Goal: Entertainment & Leisure: Consume media (video, audio)

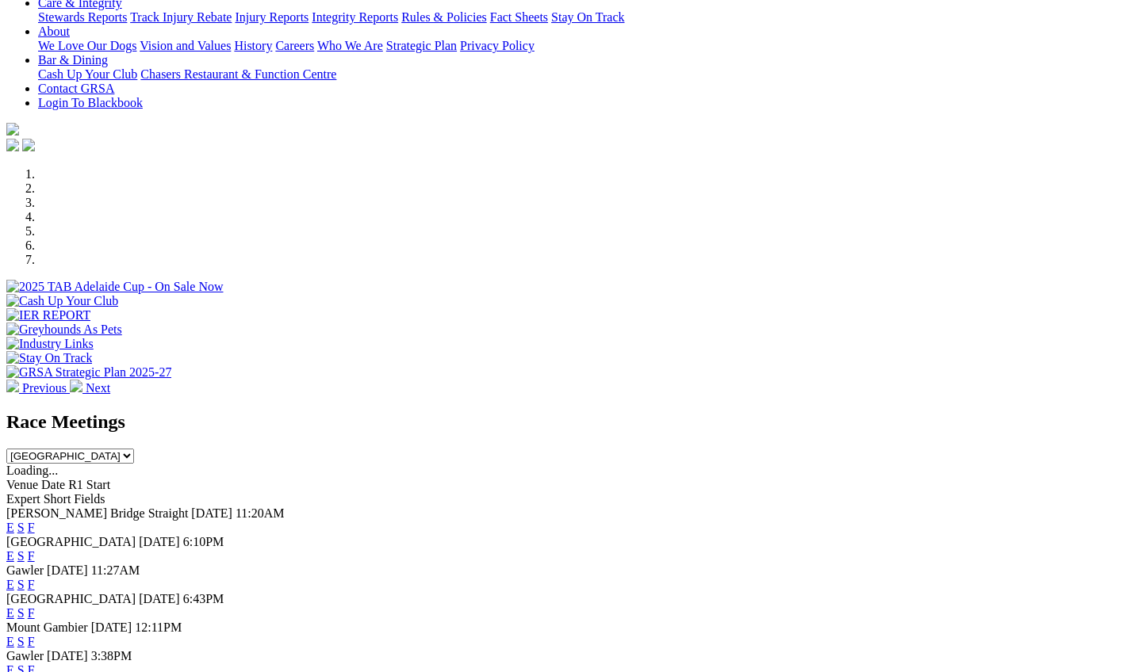
scroll to position [341, 0]
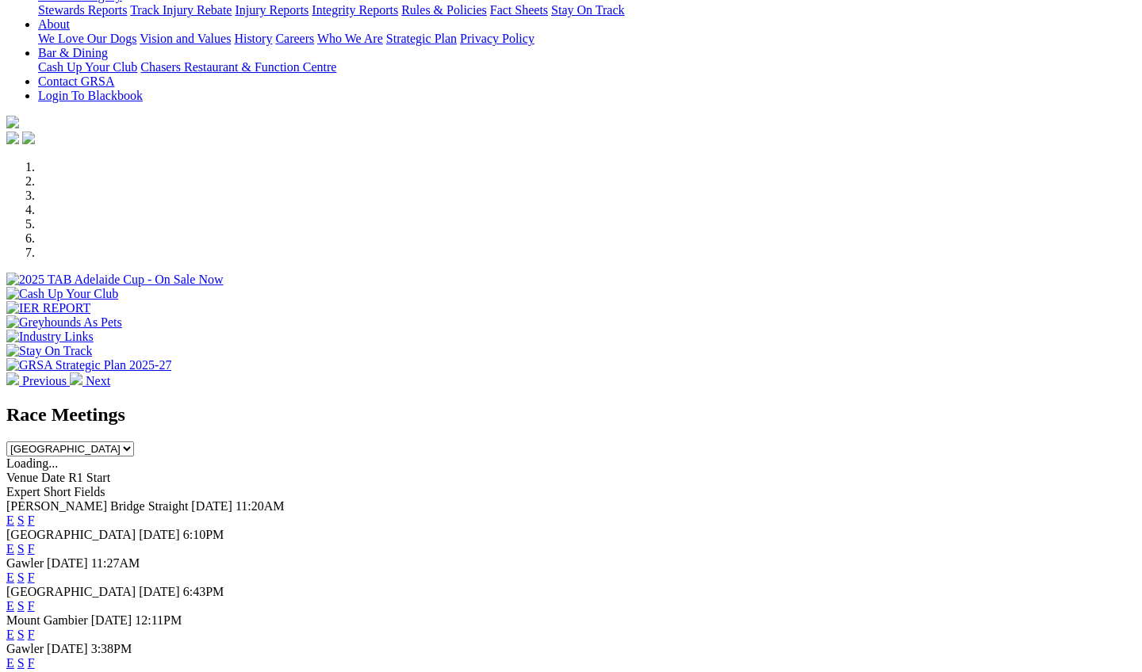
click at [35, 571] on link "F" at bounding box center [31, 577] width 7 height 13
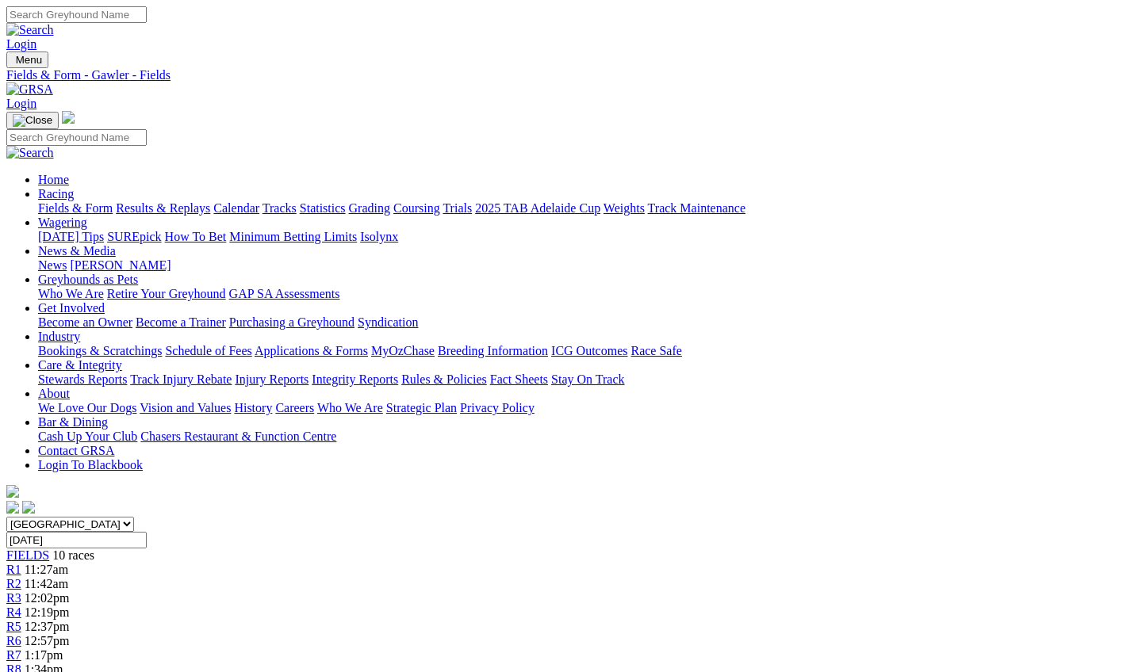
scroll to position [0, 87]
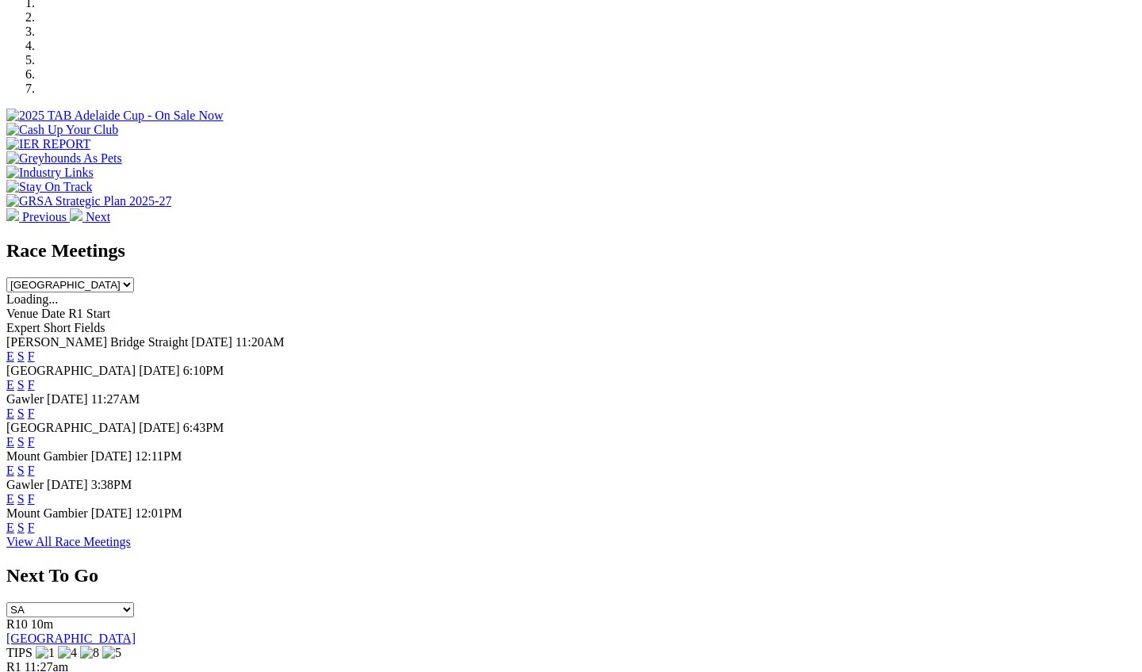
scroll to position [503, 0]
click at [35, 437] on link "F" at bounding box center [31, 443] width 7 height 13
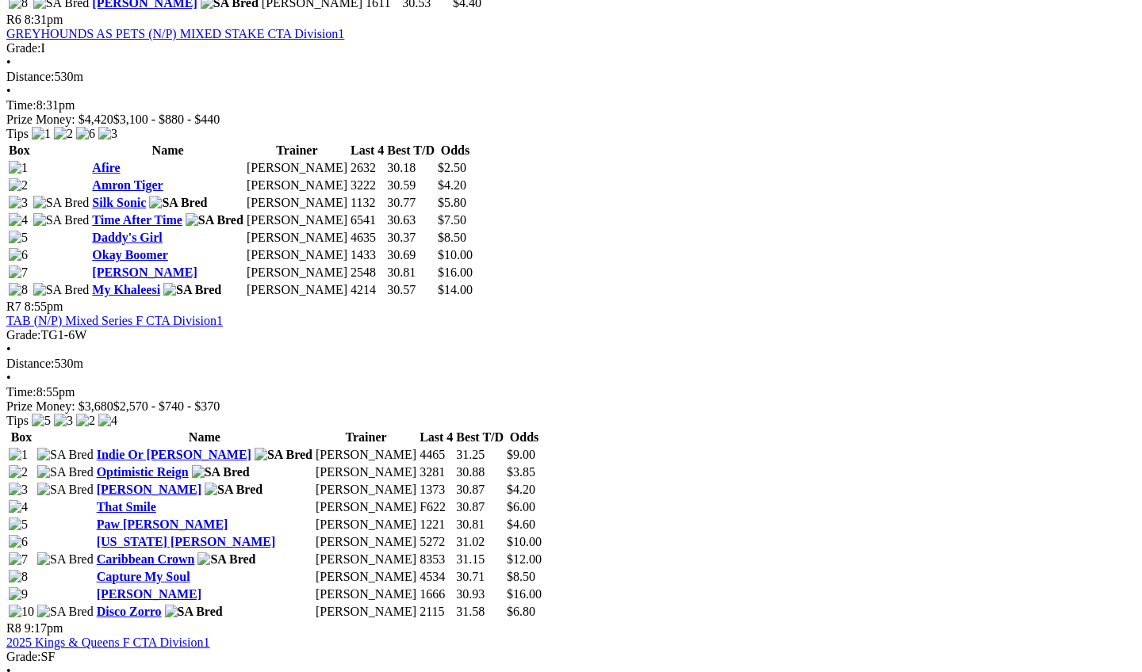
scroll to position [2143, 2]
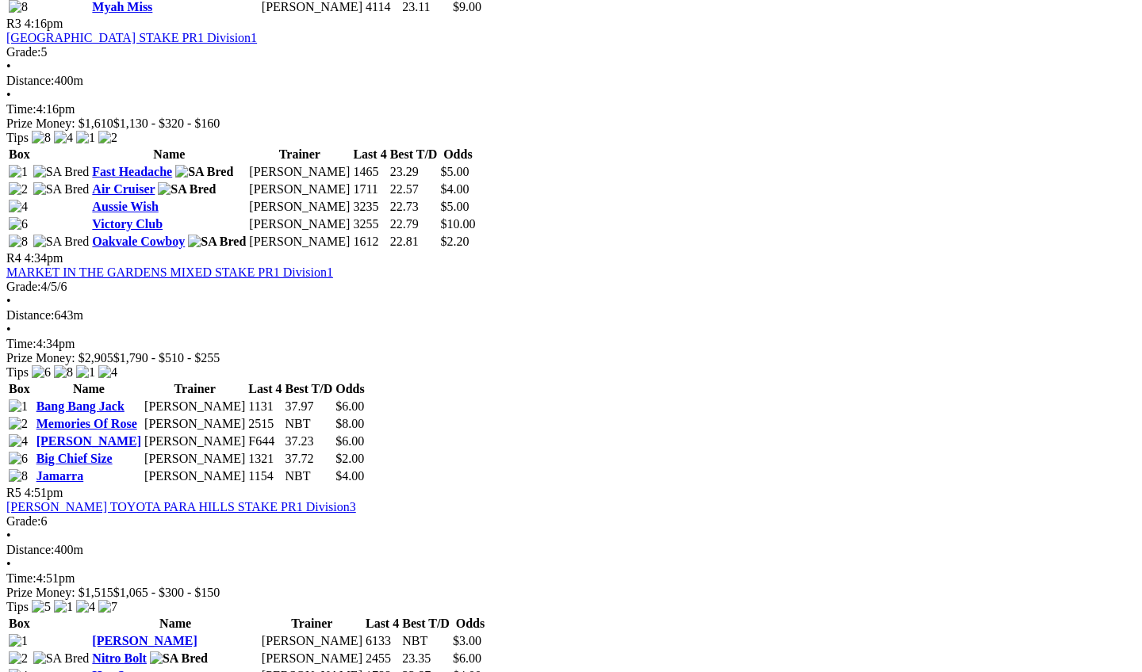
scroll to position [1238, 29]
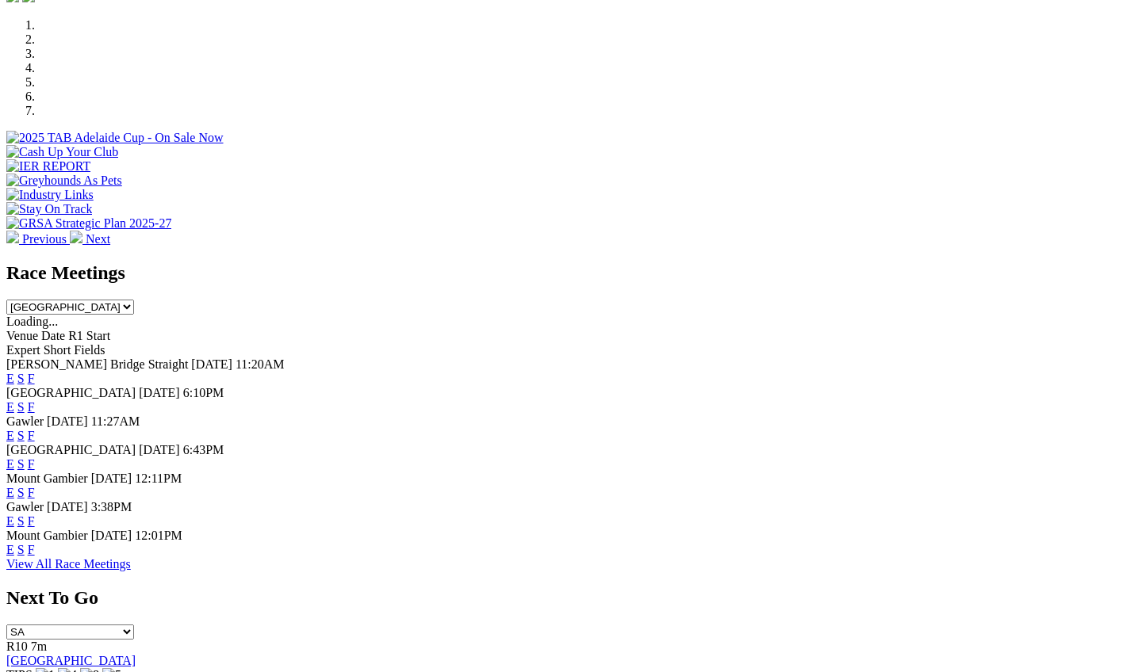
scroll to position [485, 0]
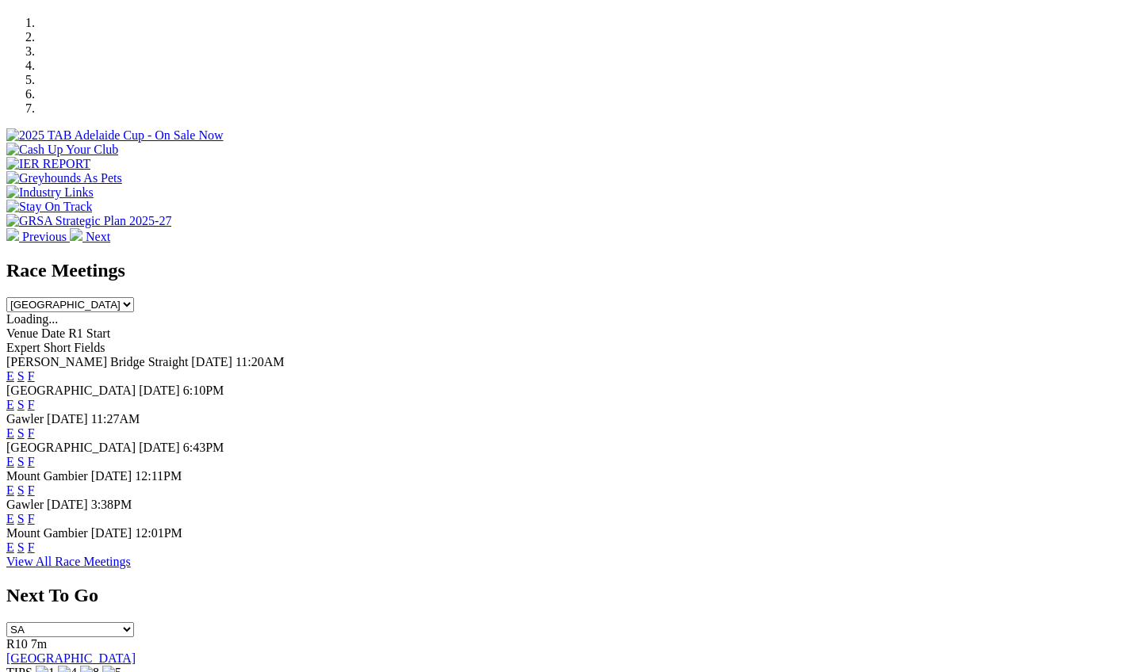
click at [35, 427] on link "F" at bounding box center [31, 433] width 7 height 13
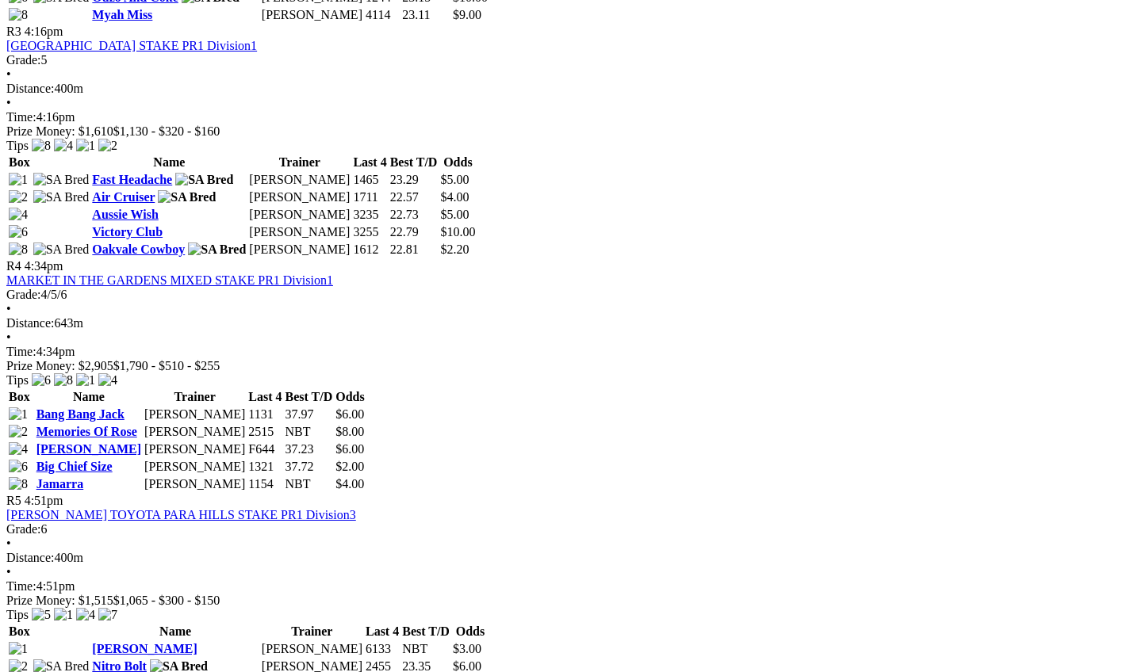
scroll to position [1244, 0]
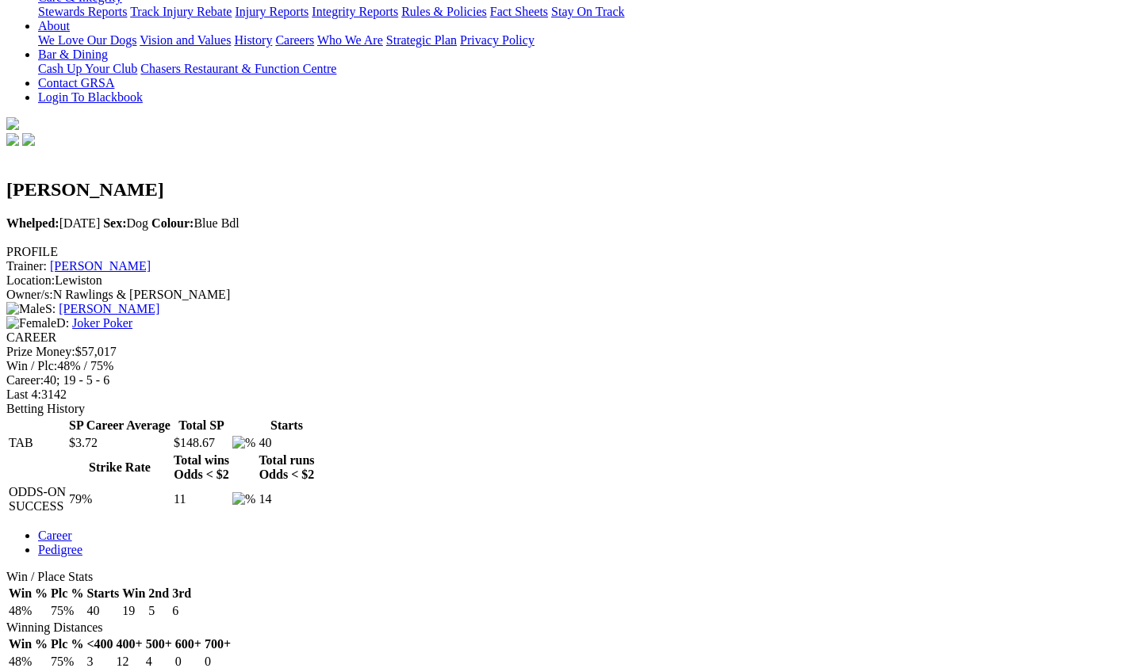
scroll to position [274, 0]
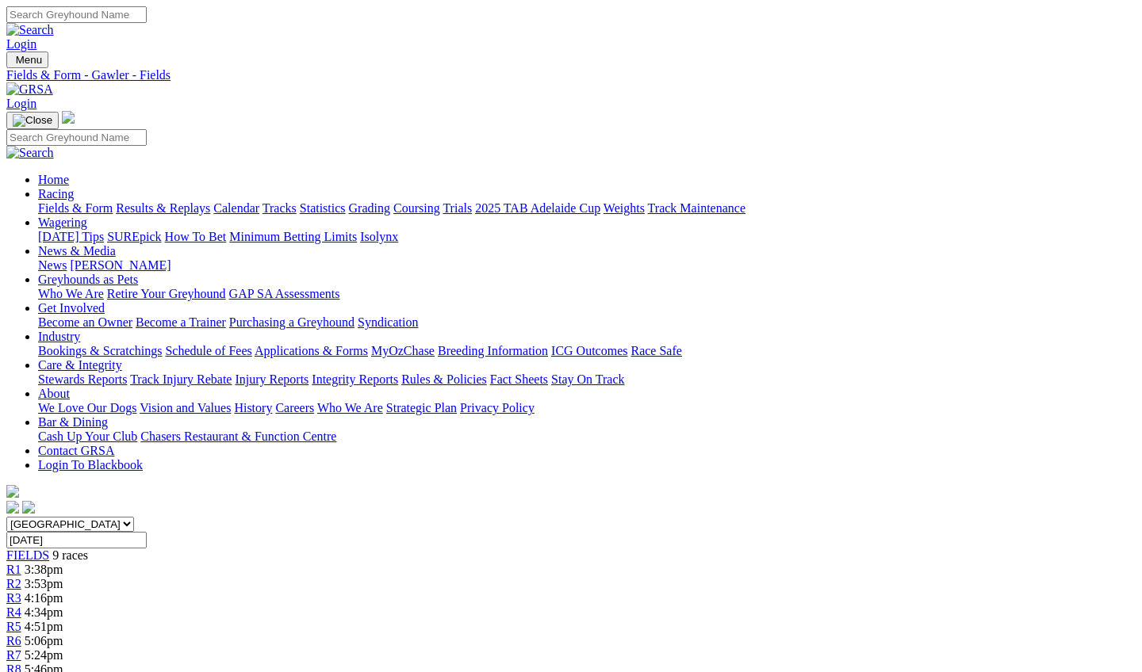
scroll to position [1244, 0]
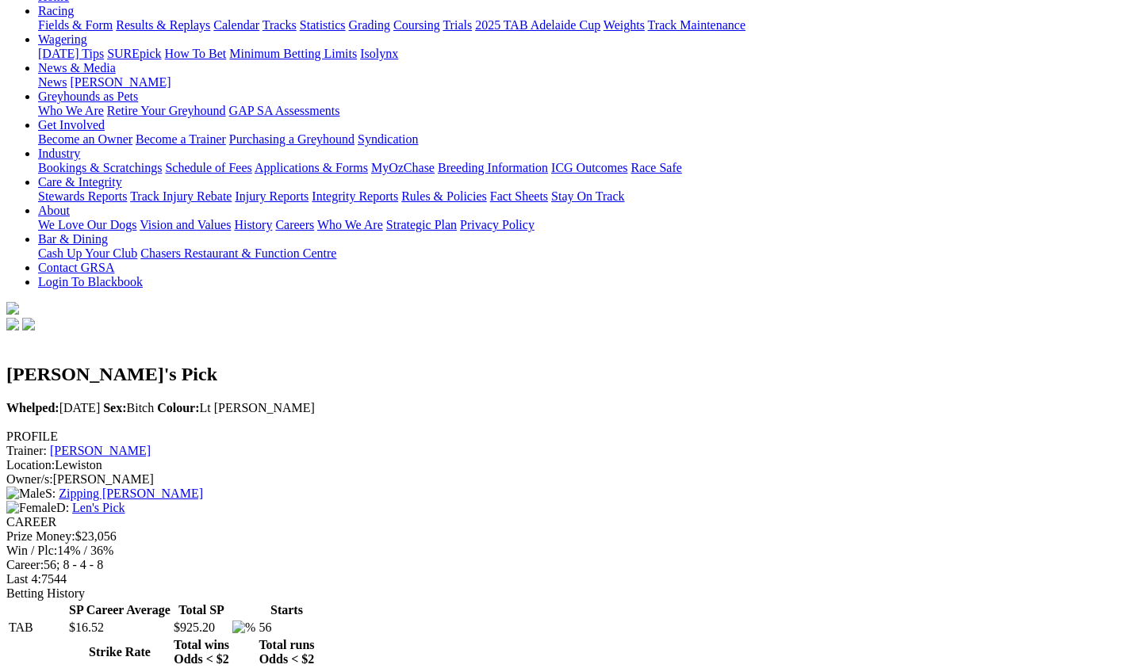
scroll to position [190, 0]
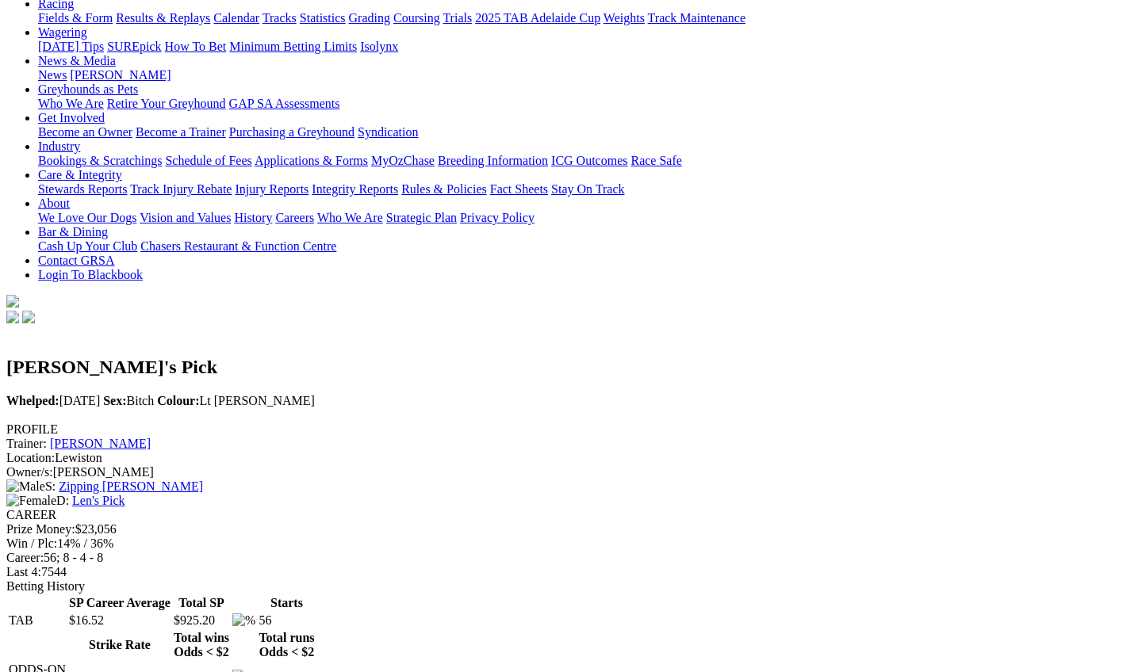
click at [151, 437] on link "Decota Curran" at bounding box center [100, 443] width 101 height 13
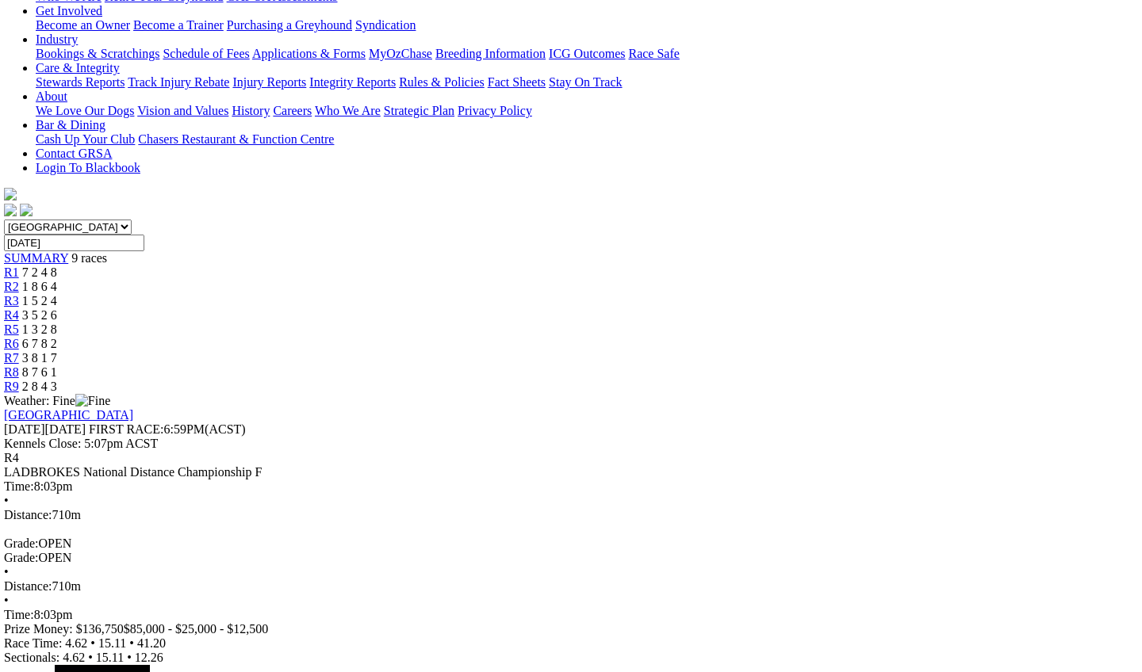
scroll to position [294, 2]
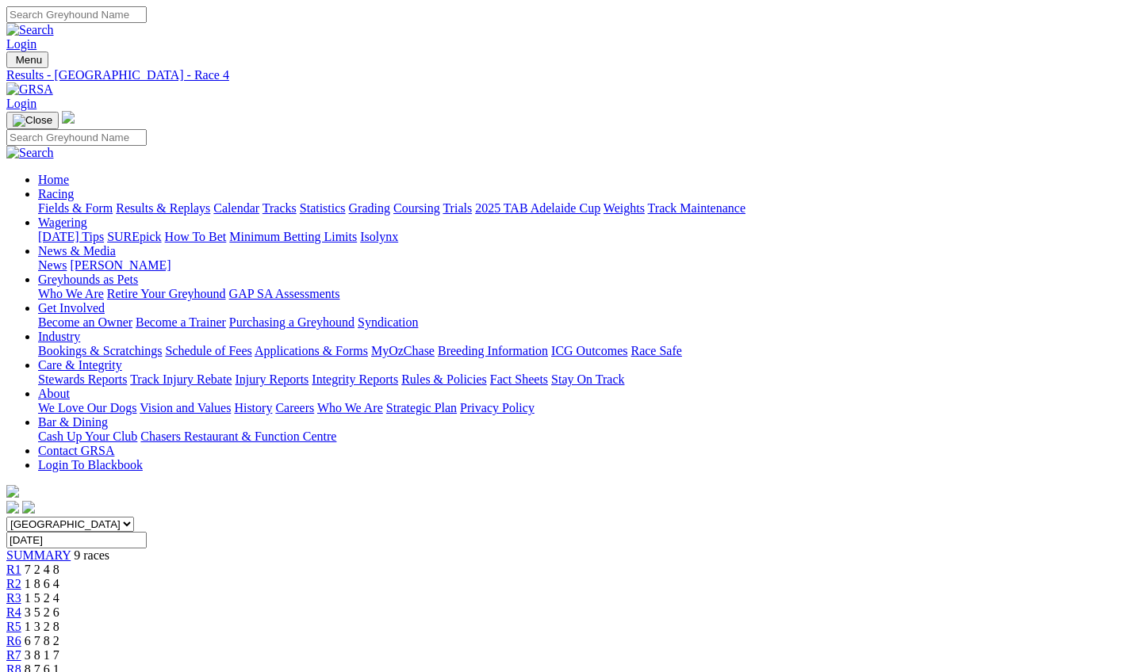
scroll to position [0, 0]
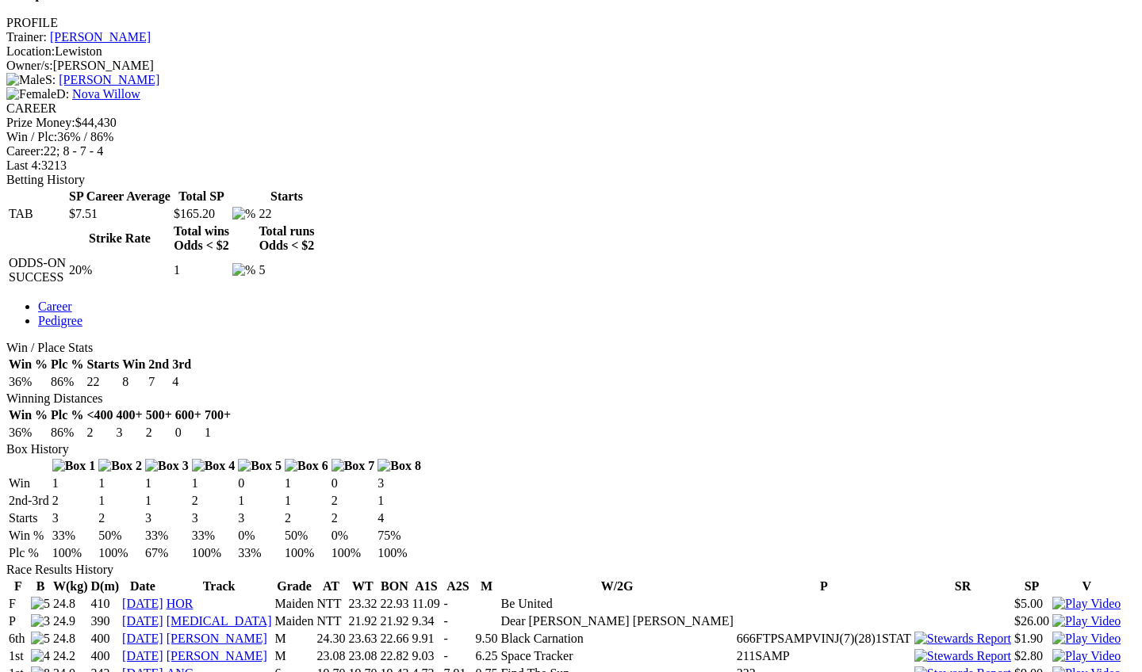
scroll to position [598, 0]
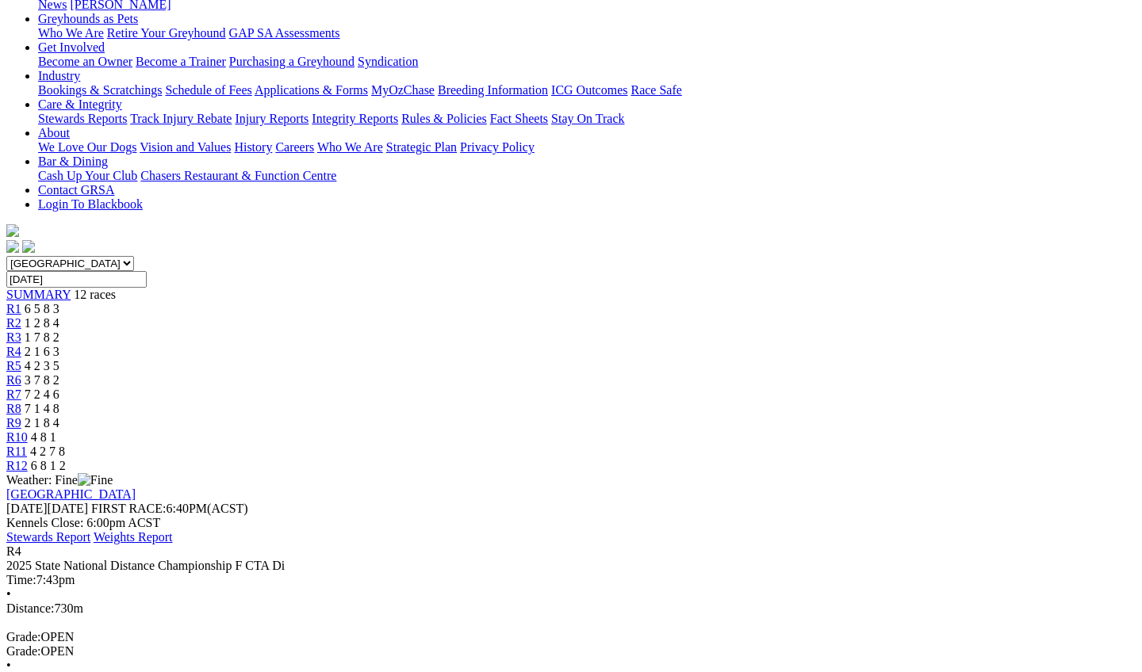
scroll to position [262, 78]
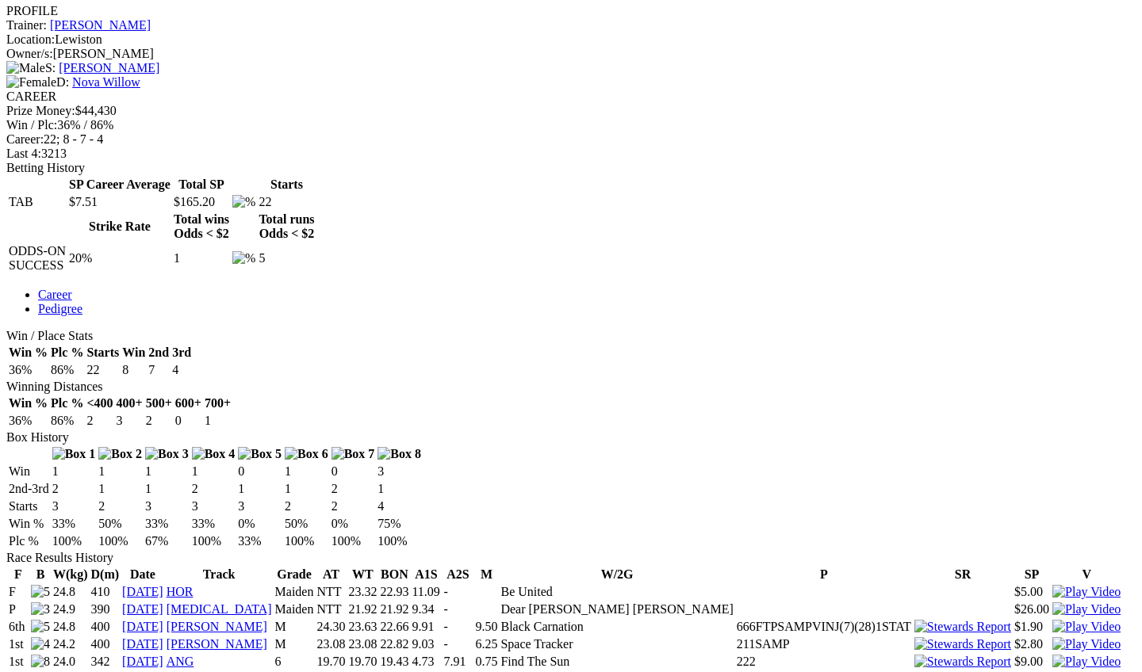
scroll to position [580, 0]
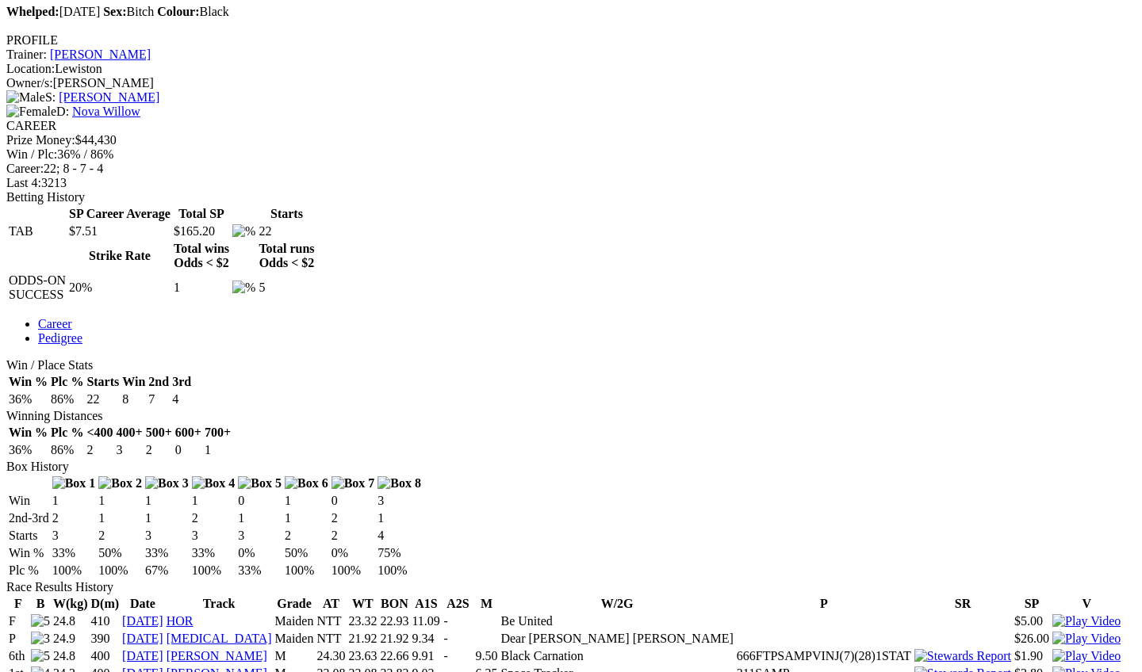
click at [1052, 667] on img at bounding box center [1086, 674] width 68 height 14
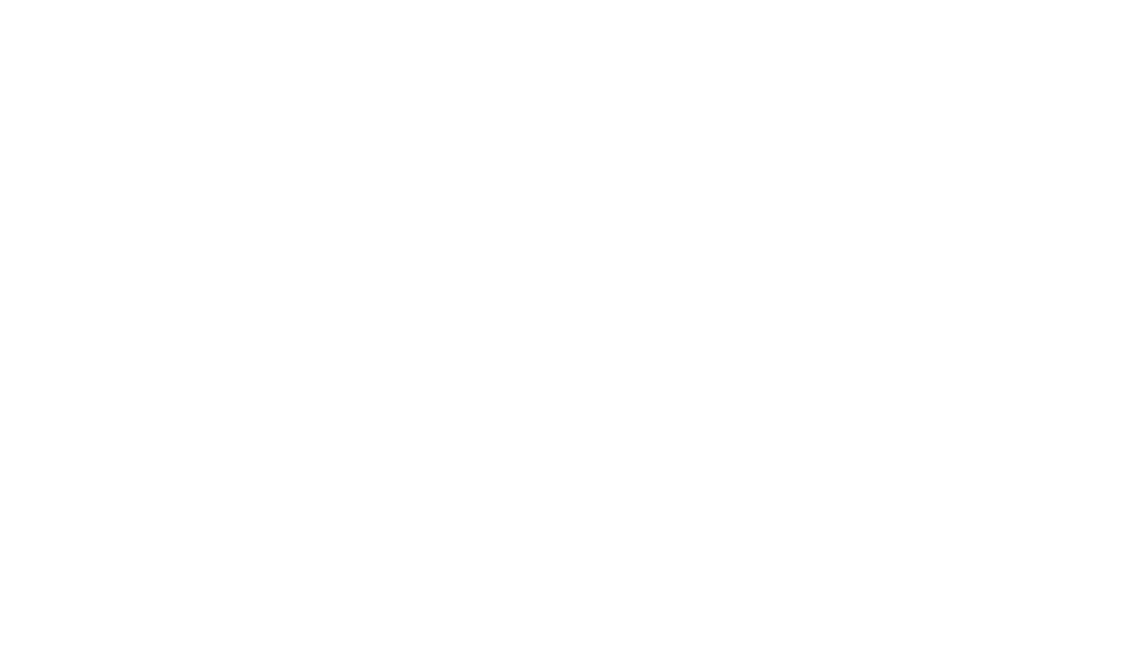
scroll to position [527, 0]
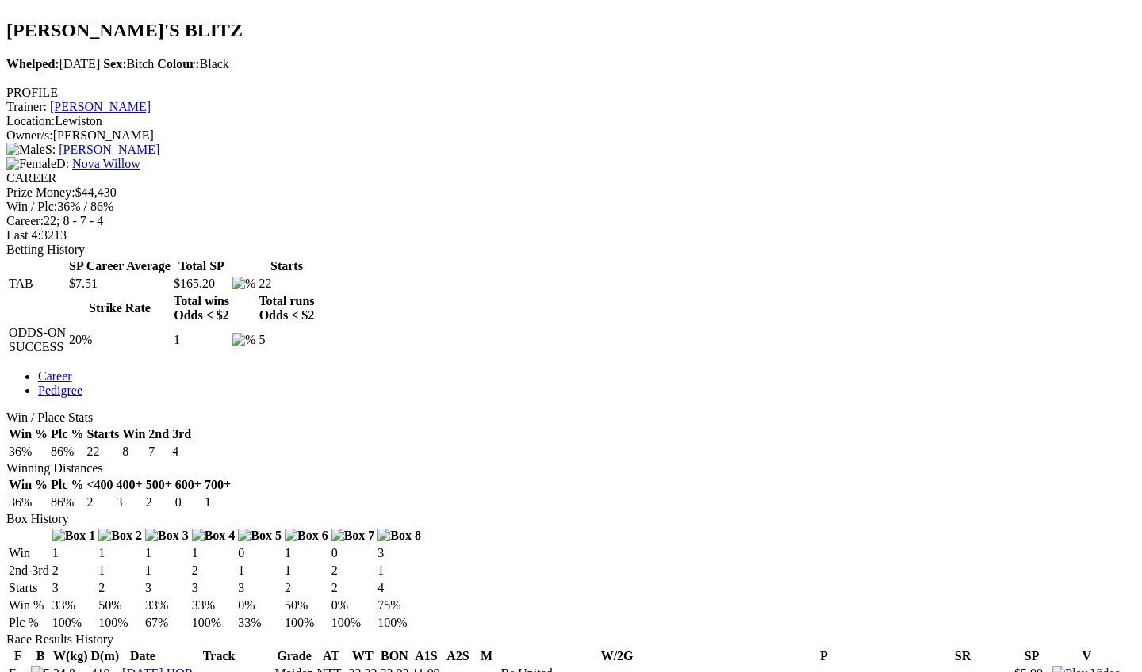
click at [1052, 667] on img at bounding box center [1086, 674] width 68 height 14
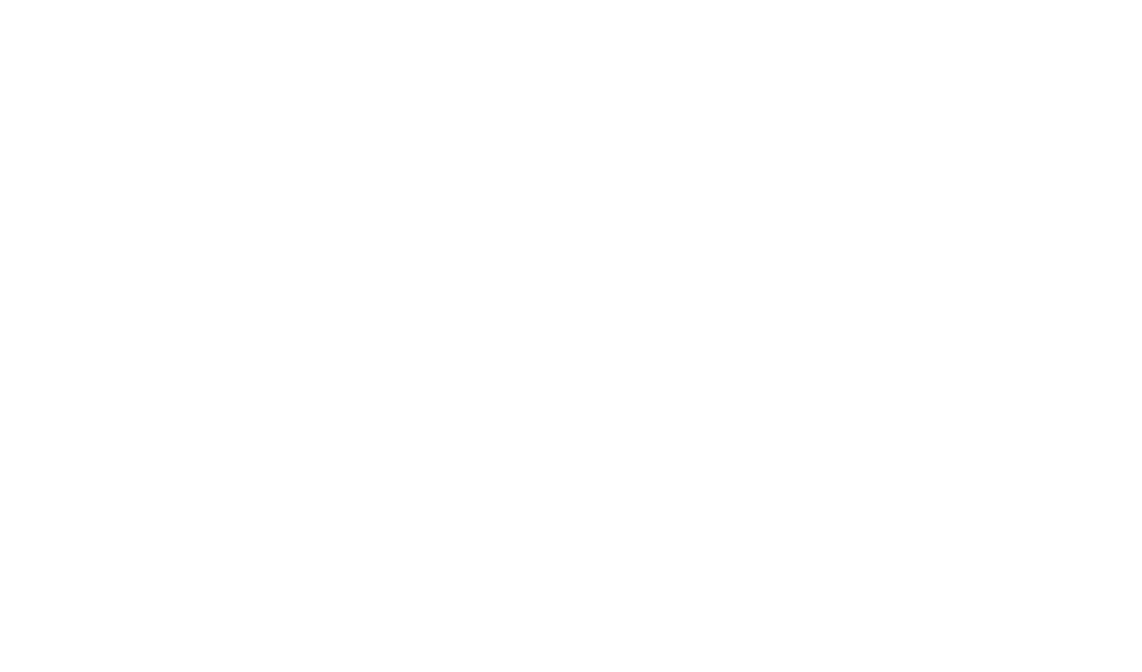
scroll to position [520, 1]
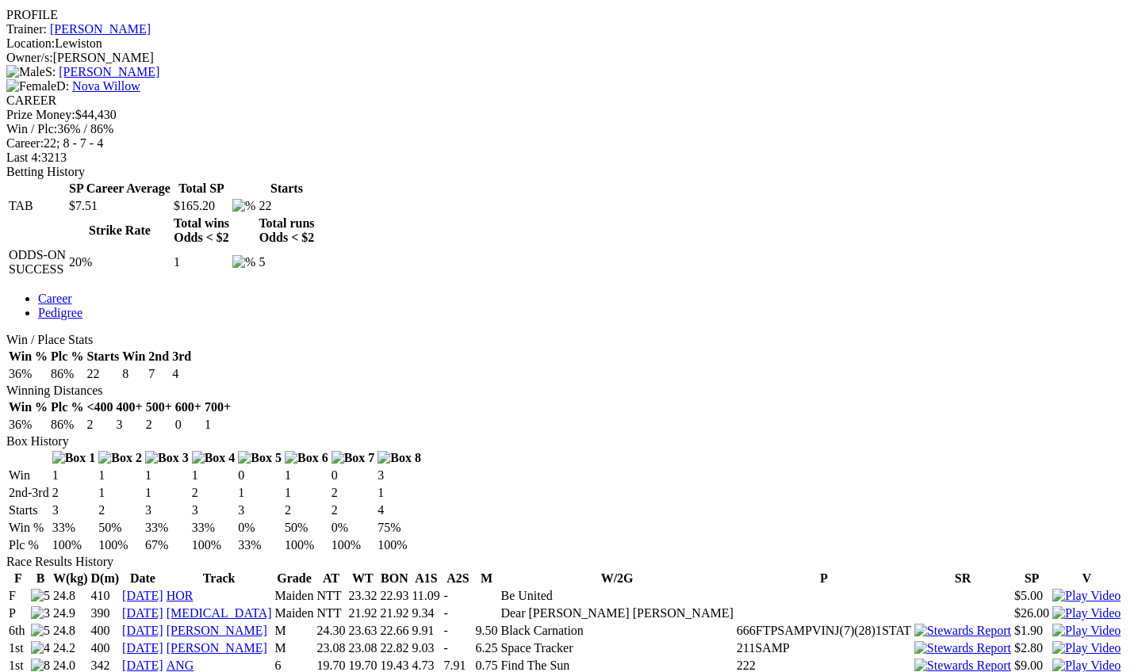
scroll to position [607, 1]
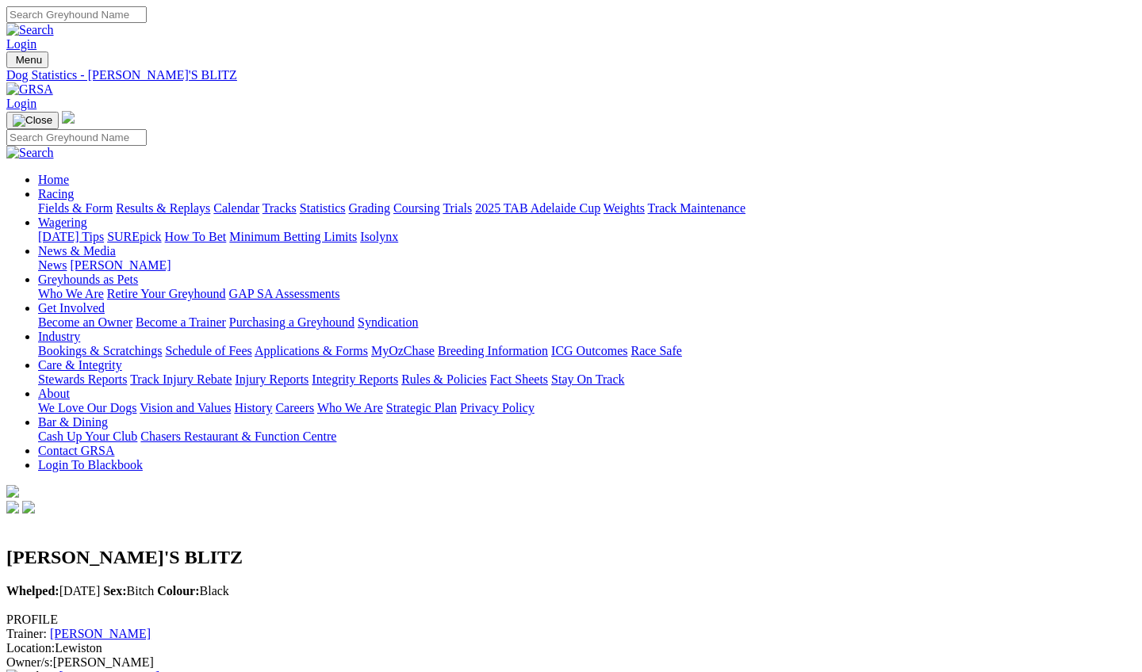
scroll to position [0, 0]
